Goal: Task Accomplishment & Management: Complete application form

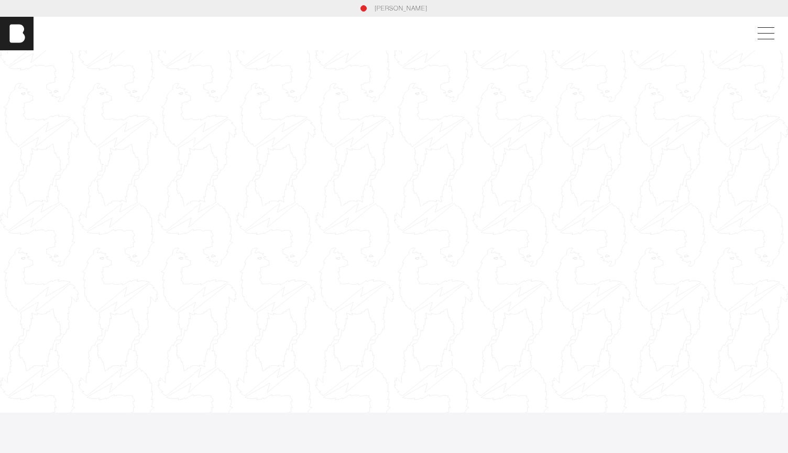
click at [394, 7] on link "[PERSON_NAME]" at bounding box center [401, 8] width 53 height 9
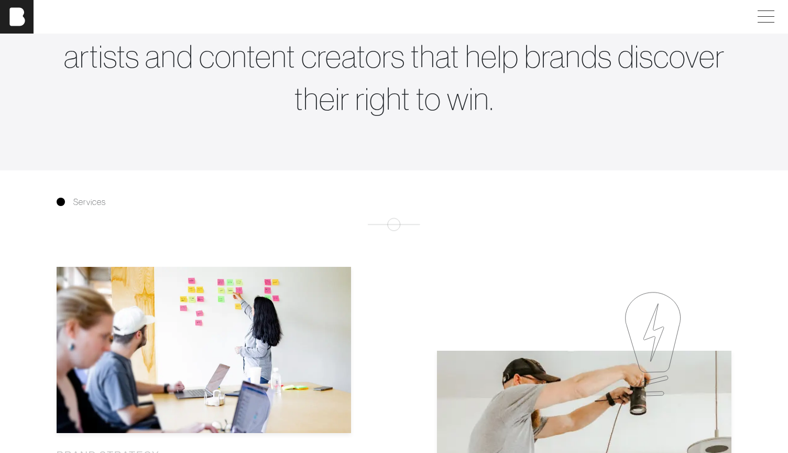
scroll to position [410, 0]
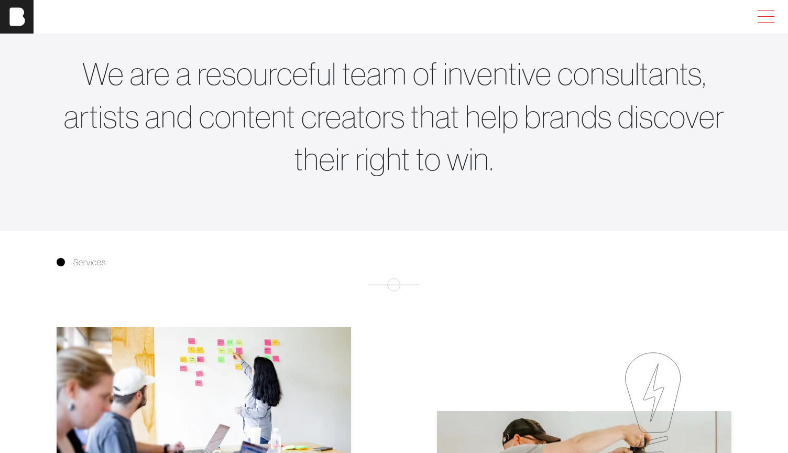
click at [768, 15] on span at bounding box center [764, 16] width 24 height 19
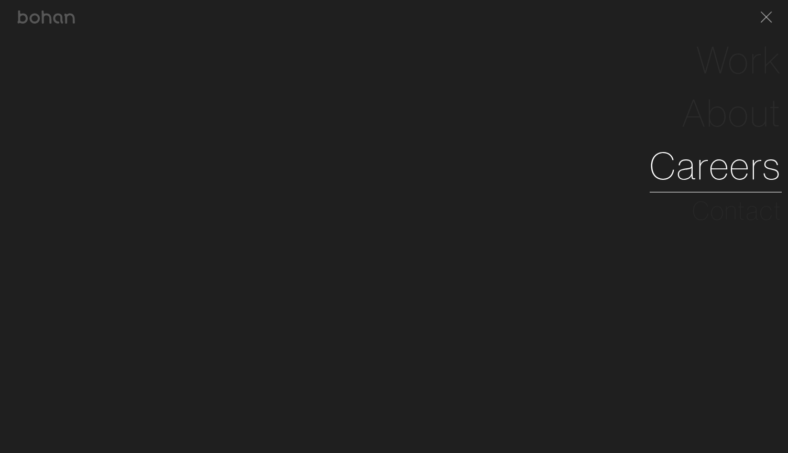
click at [732, 181] on link "Careers" at bounding box center [716, 165] width 132 height 53
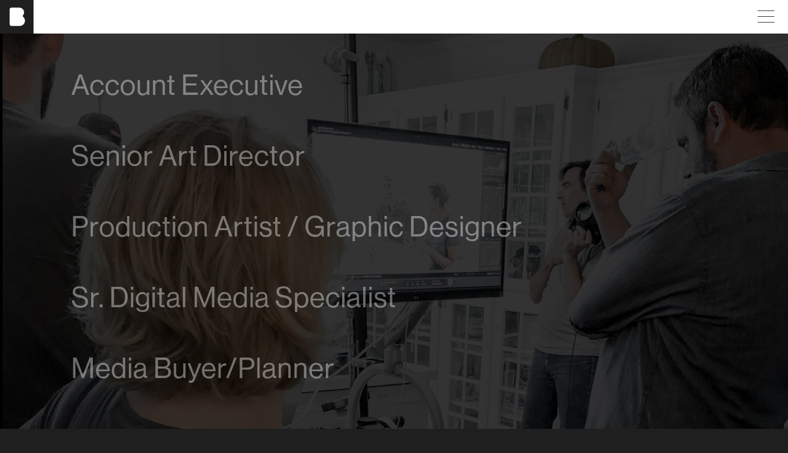
scroll to position [615, 0]
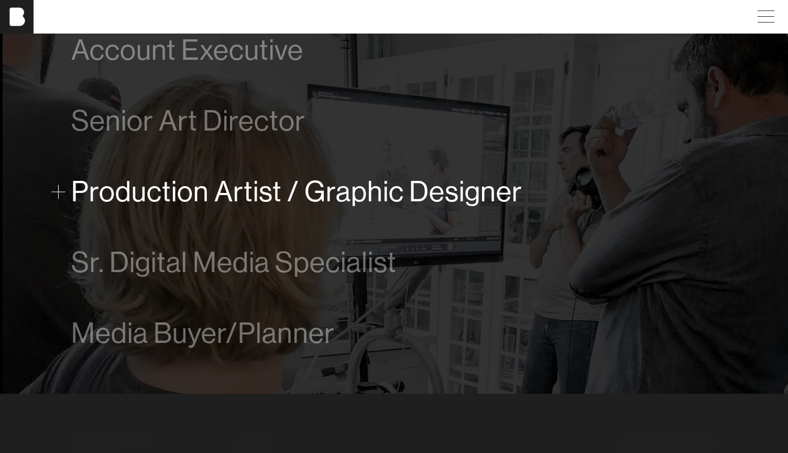
click at [355, 198] on span "Production Artist / Graphic Designer" at bounding box center [296, 192] width 451 height 32
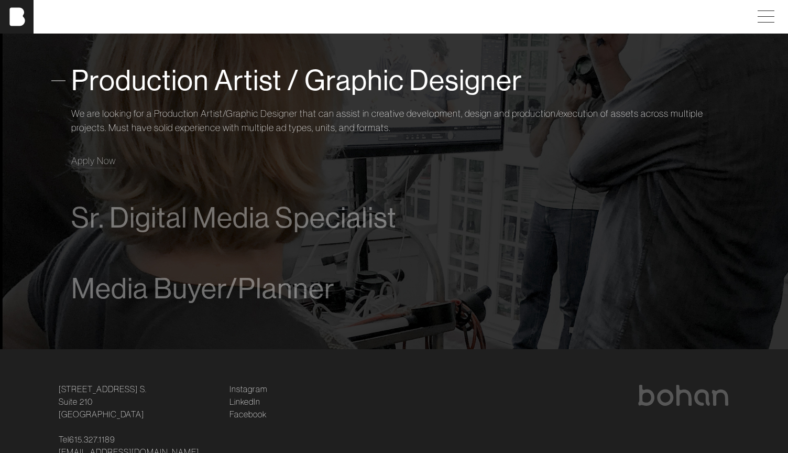
scroll to position [754, 0]
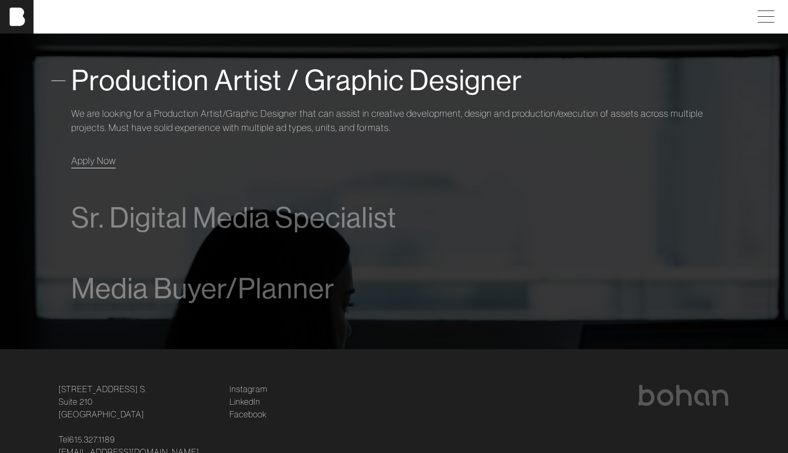
click at [107, 167] on link "Apply Now" at bounding box center [93, 161] width 45 height 14
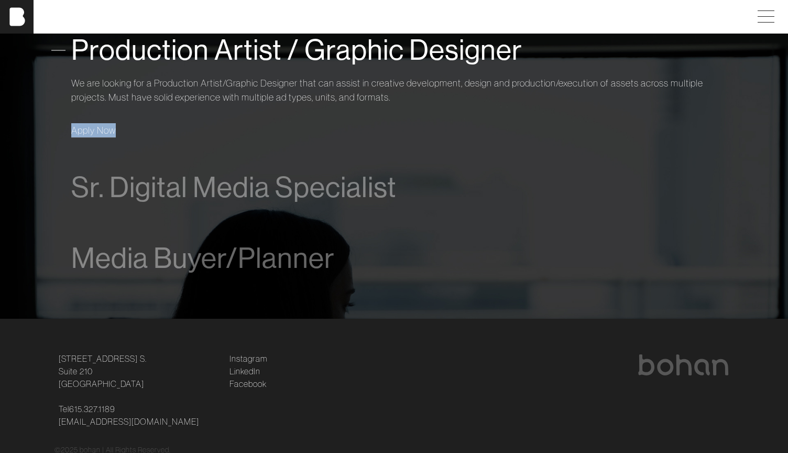
scroll to position [797, 0]
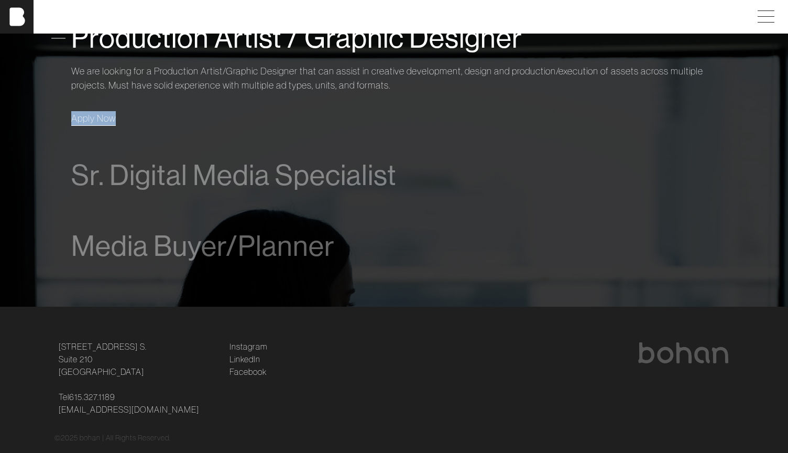
click at [100, 115] on span "Apply Now" at bounding box center [93, 118] width 45 height 12
click at [90, 116] on span "Apply Now" at bounding box center [93, 118] width 45 height 12
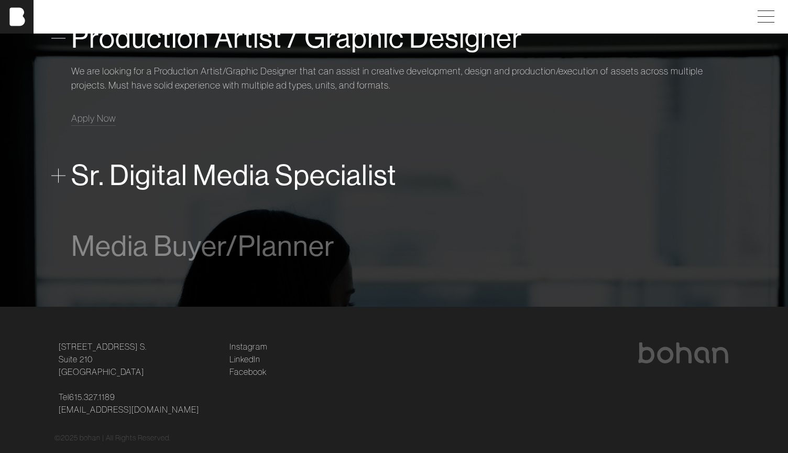
click at [159, 180] on span "Sr. Digital Media Specialist" at bounding box center [234, 175] width 326 height 32
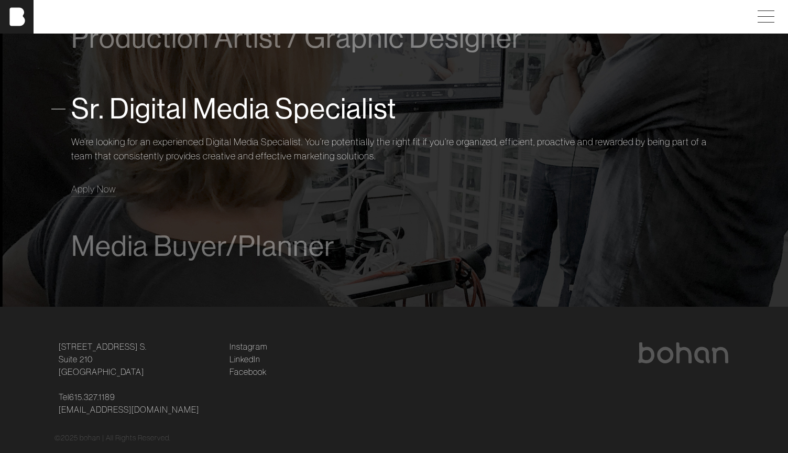
scroll to position [821, 0]
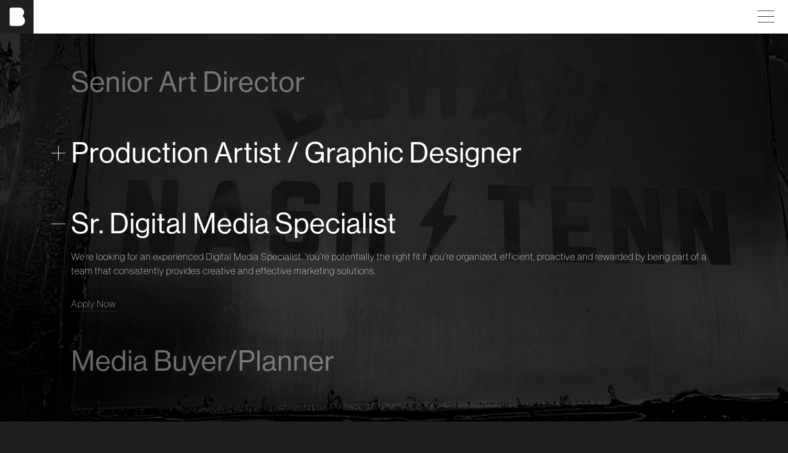
click at [165, 156] on span "Production Artist / Graphic Designer" at bounding box center [296, 153] width 451 height 32
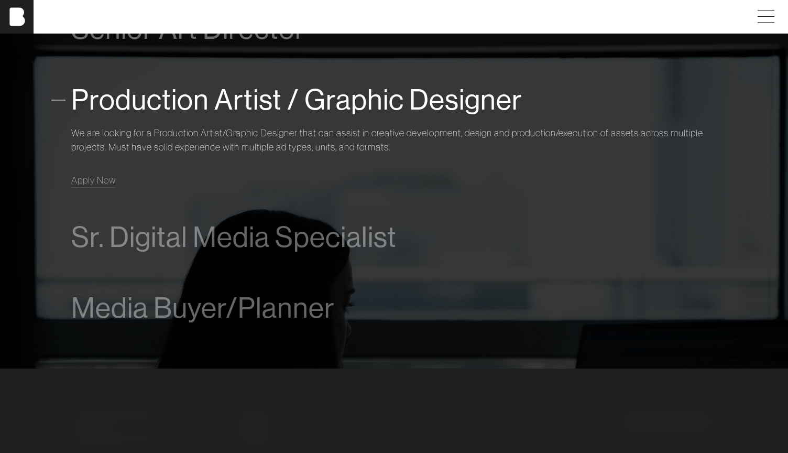
scroll to position [760, 0]
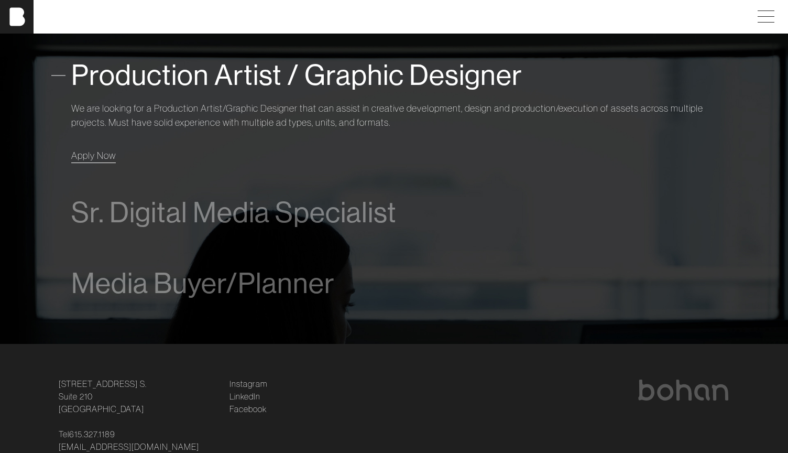
click at [88, 156] on span "Apply Now" at bounding box center [93, 155] width 45 height 12
